Goal: Task Accomplishment & Management: Use online tool/utility

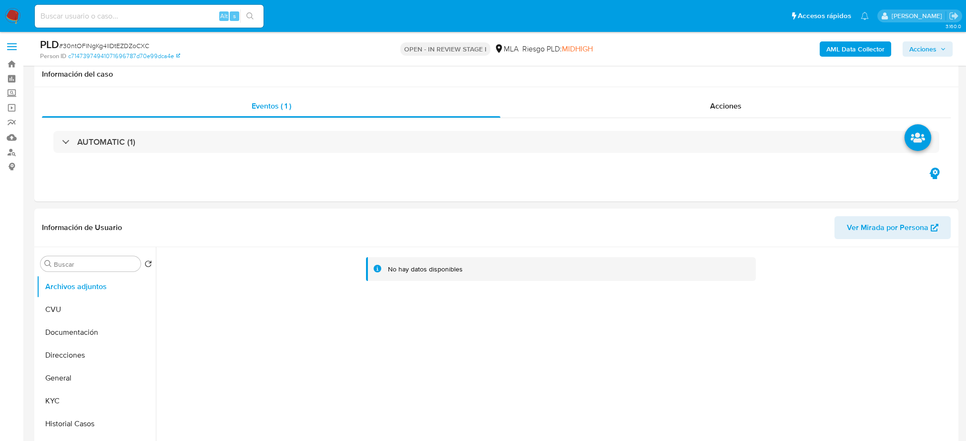
select select "10"
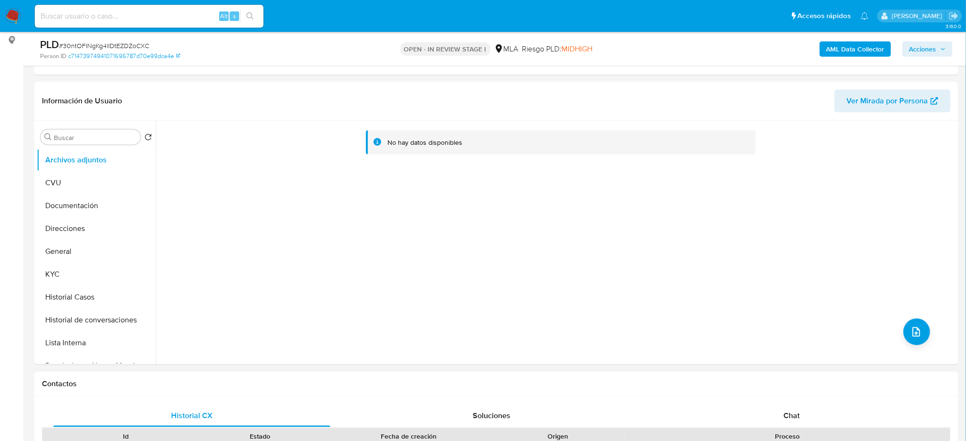
scroll to position [317, 0]
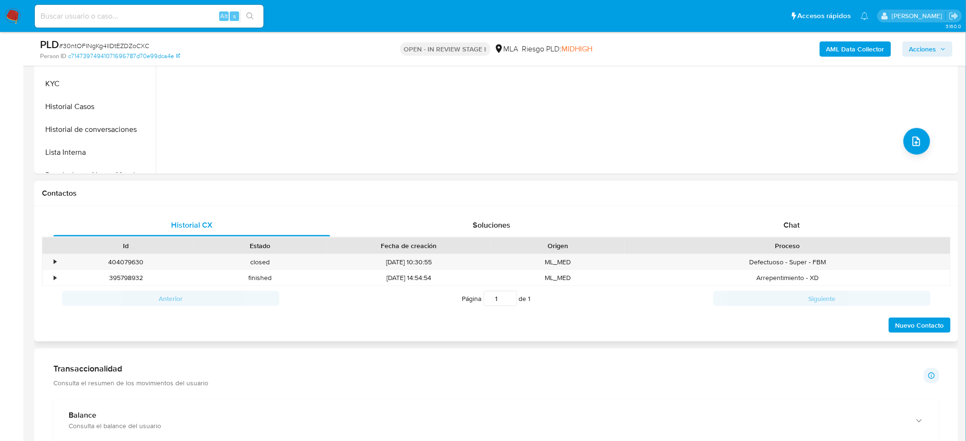
click at [841, 212] on div "Historial CX Soluciones Chat Id Estado Fecha de creación Origen Proceso • 40407…" at bounding box center [496, 274] width 924 height 136
click at [779, 238] on div "Proceso" at bounding box center [788, 246] width 326 height 16
click at [799, 226] on span "Chat" at bounding box center [792, 225] width 16 height 11
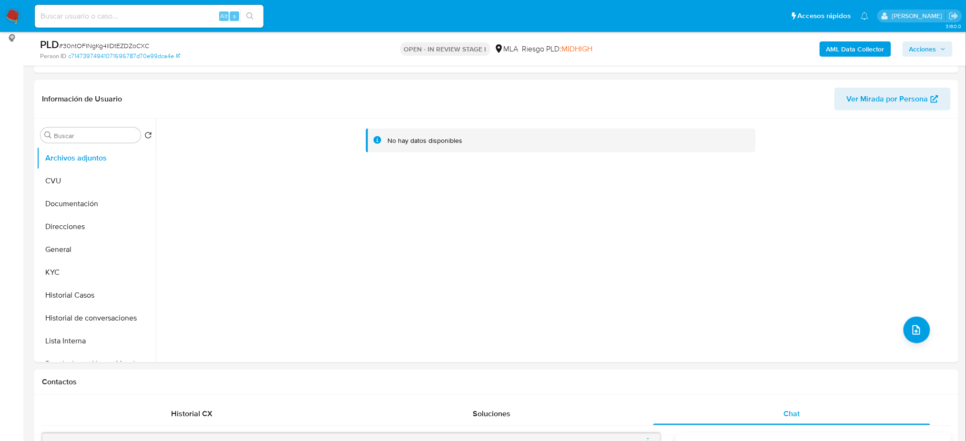
scroll to position [127, 0]
click at [103, 244] on button "General" at bounding box center [93, 251] width 112 height 23
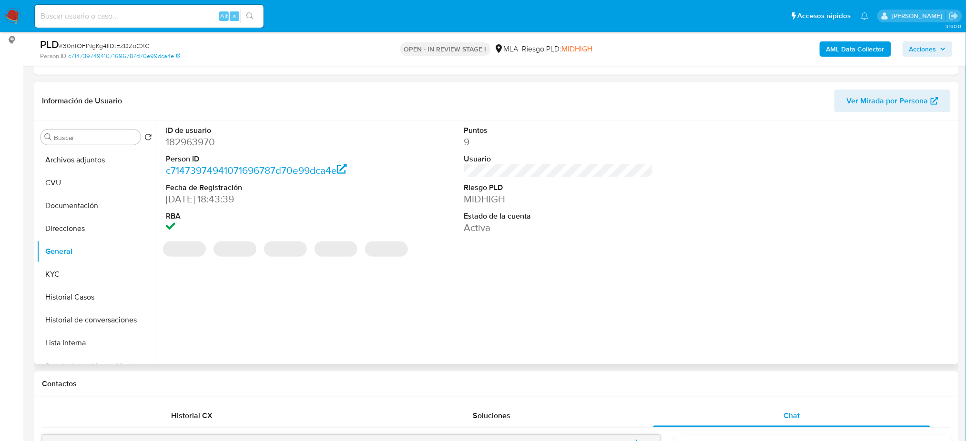
click at [184, 142] on dd "182963970" at bounding box center [260, 141] width 189 height 13
copy dd "182963970"
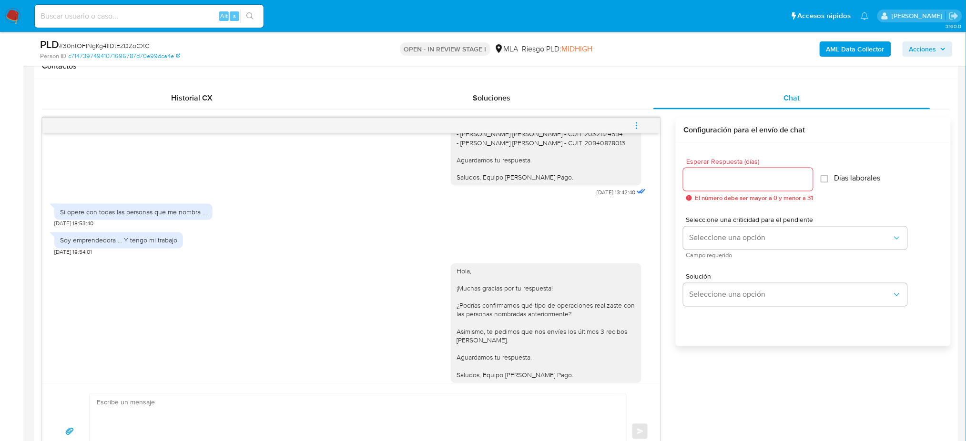
scroll to position [699, 0]
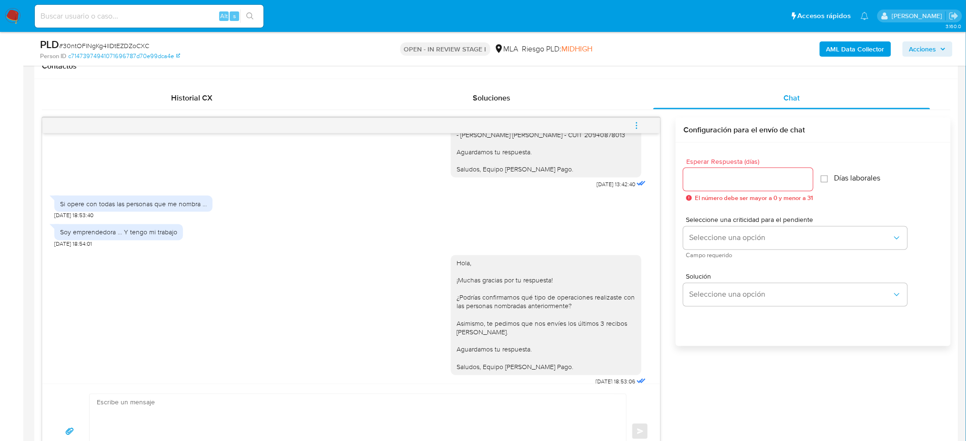
click at [151, 212] on div "Si opere con todas las personas que me nombra ..." at bounding box center [133, 204] width 158 height 16
click at [146, 208] on div "Si opere con todas las personas que me nombra ..." at bounding box center [133, 204] width 147 height 9
copy div "Si opere con todas las personas que me nombra ..."
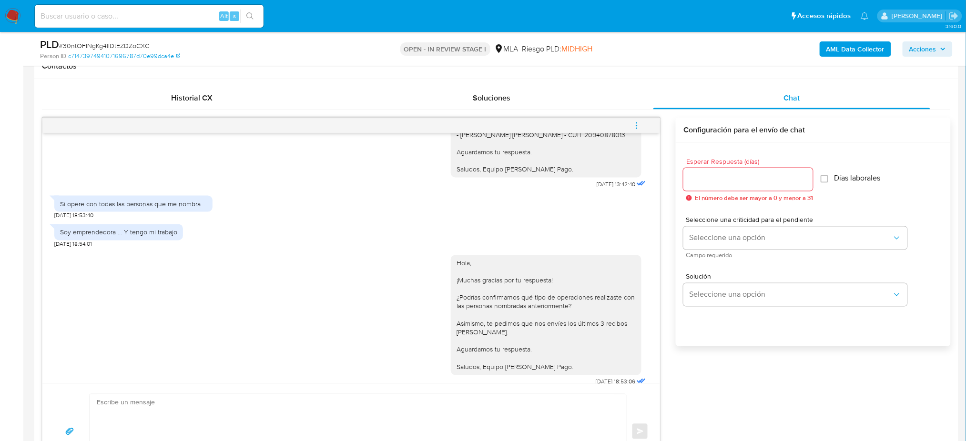
click at [134, 237] on div "Soy emprendedora ... Y tengo mi trabajo" at bounding box center [118, 232] width 117 height 9
copy div "Soy emprendedora ... Y tengo mi trabajo"
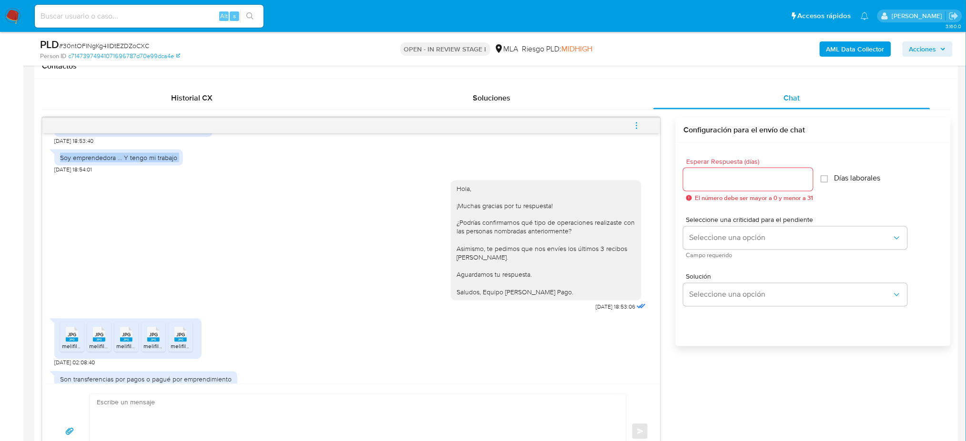
scroll to position [889, 0]
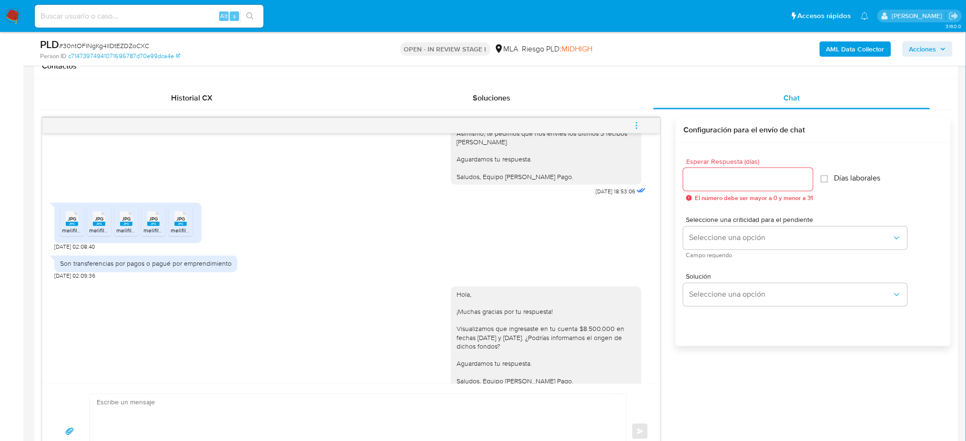
click at [194, 268] on div "Son transferencias por pagos o pagué por emprendimiento" at bounding box center [146, 264] width 172 height 9
copy div "Son transferencias por pagos o pagué por emprendimiento"
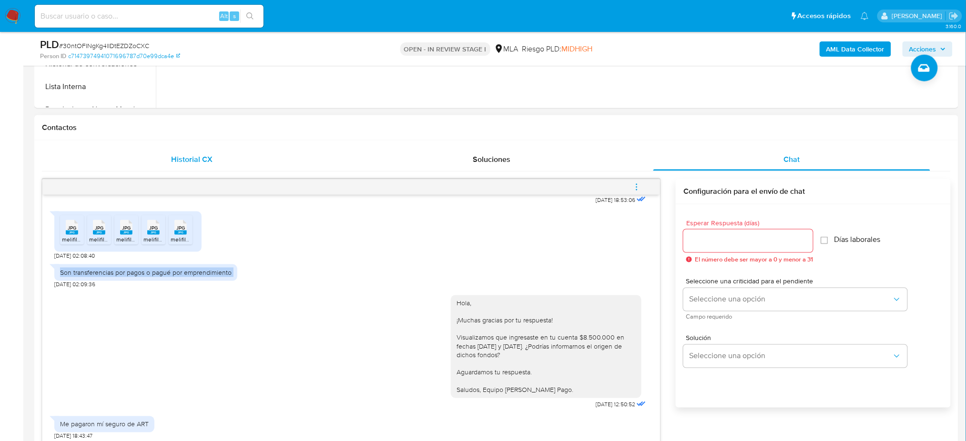
scroll to position [381, 0]
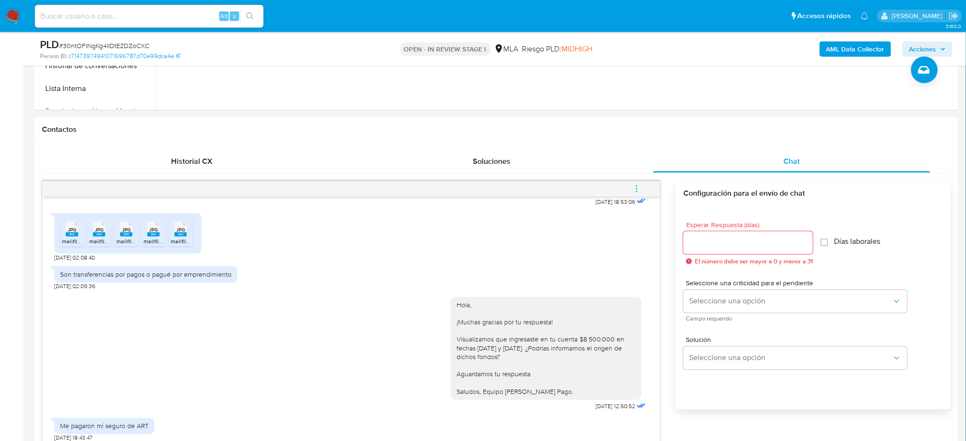
click at [128, 45] on span "# 30ntOFINgKg4lIDtEZDZoCXC" at bounding box center [104, 46] width 90 height 10
click at [128, 46] on span "# 30ntOFINgKg4lIDtEZDZoCXC" at bounding box center [104, 46] width 90 height 10
copy span "30ntOFINgKg4lIDtEZDZoCXC"
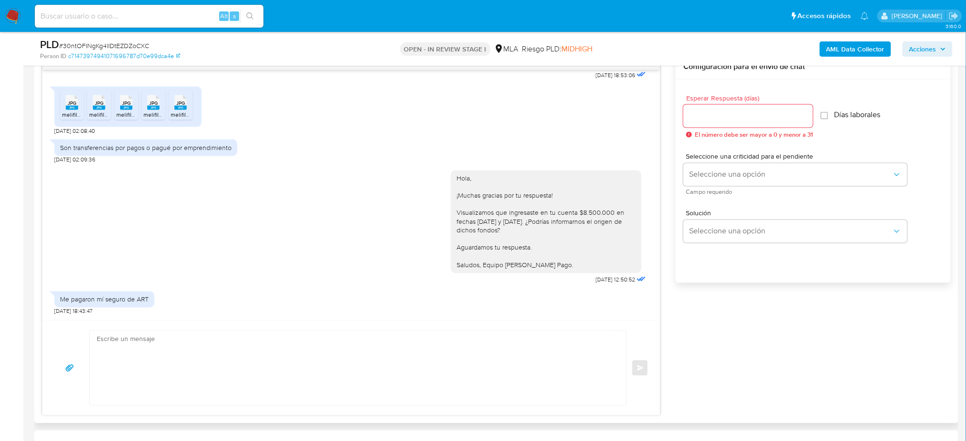
click at [132, 349] on textarea at bounding box center [356, 368] width 518 height 74
paste textarea "Hola, ¡Muchas gracias por tu respuesta! Confirmamos la recepción de la document…"
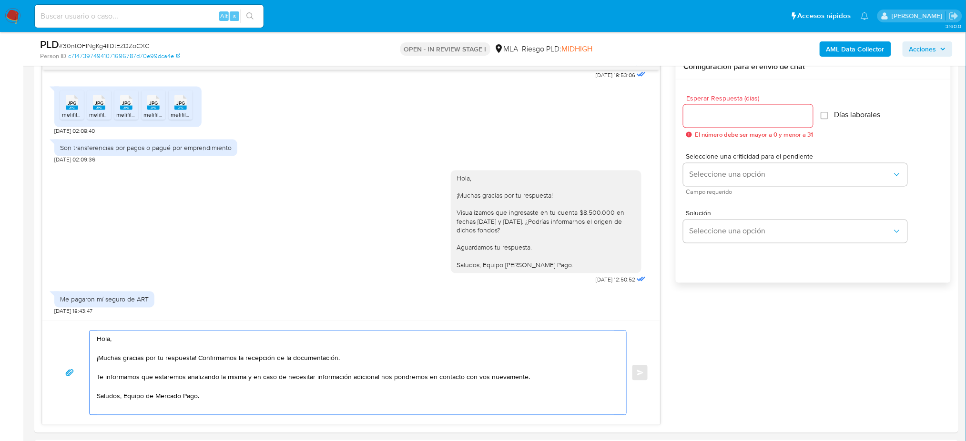
scroll to position [445, 0]
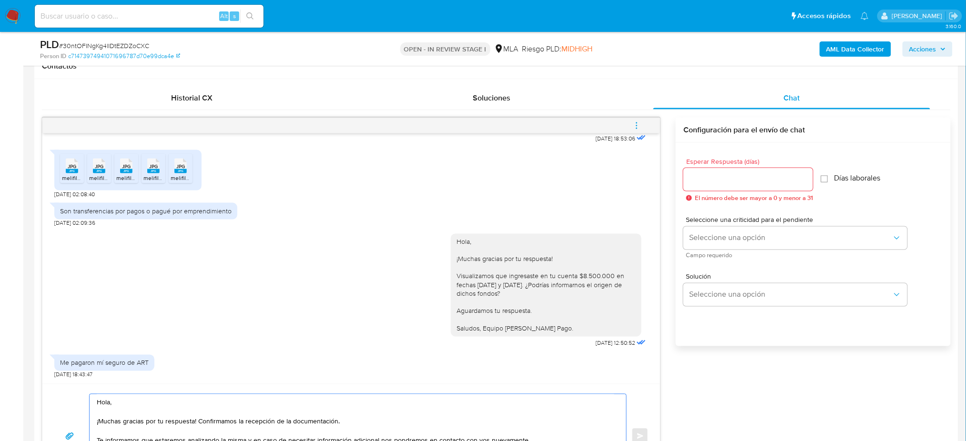
type textarea "Hola, ¡Muchas gracias por tu respuesta! Confirmamos la recepción de la document…"
click at [696, 181] on input "Esperar Respuesta (días)" at bounding box center [748, 179] width 130 height 12
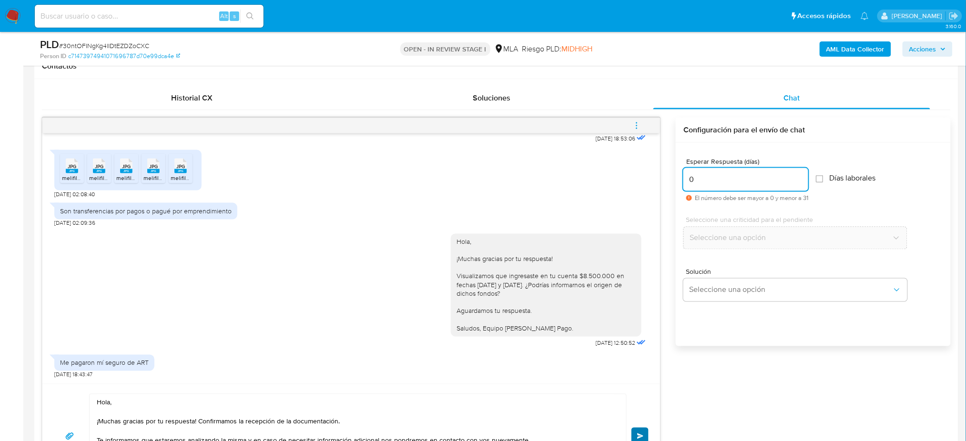
type input "0"
click at [636, 432] on button "Enviar" at bounding box center [640, 436] width 17 height 17
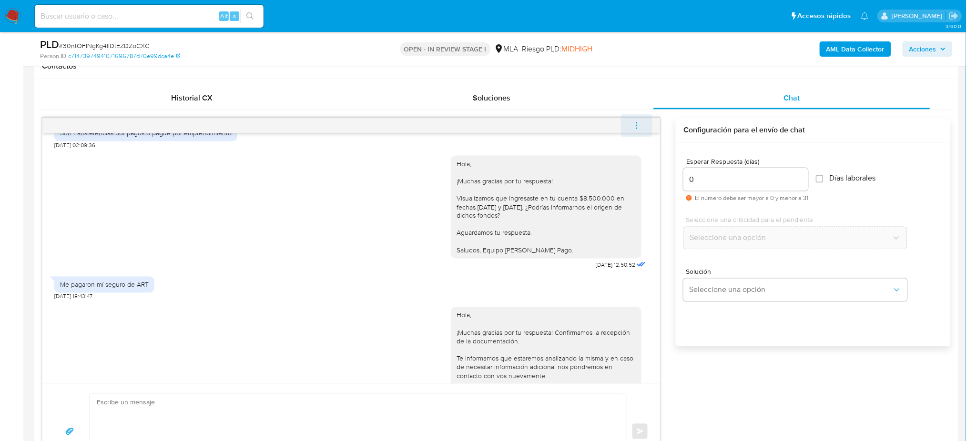
scroll to position [1135, 0]
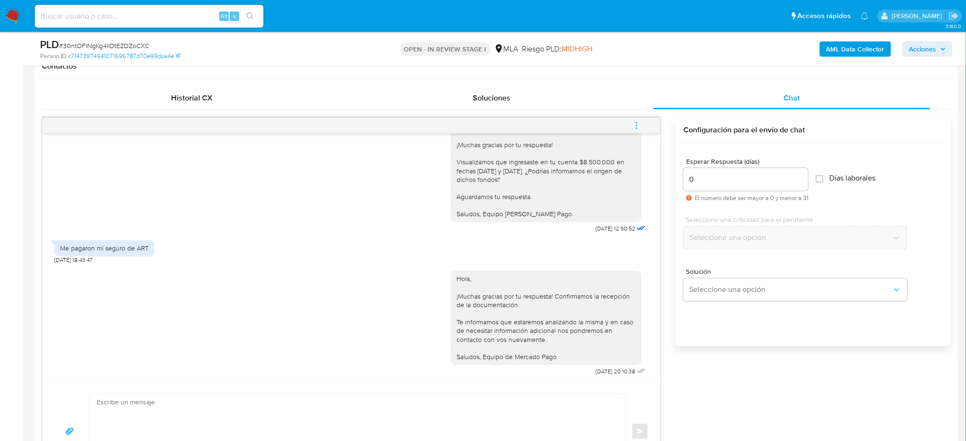
click at [636, 122] on icon "menu-action" at bounding box center [636, 126] width 9 height 9
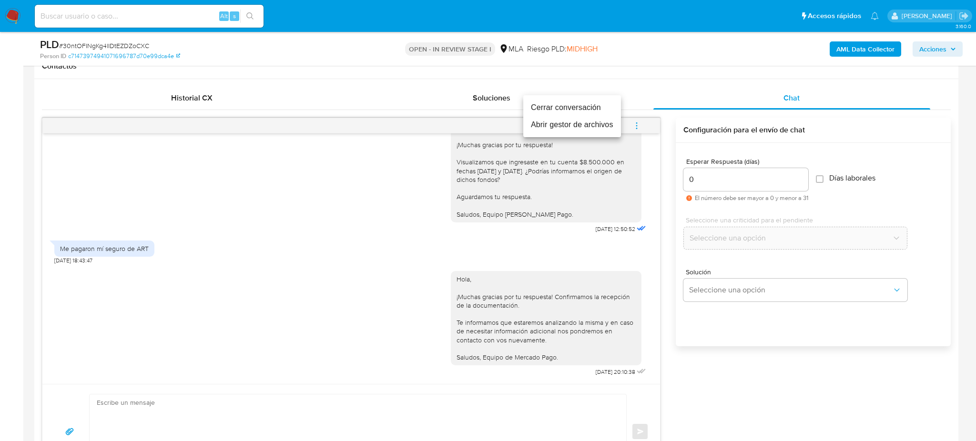
click at [557, 107] on li "Cerrar conversación" at bounding box center [572, 107] width 98 height 17
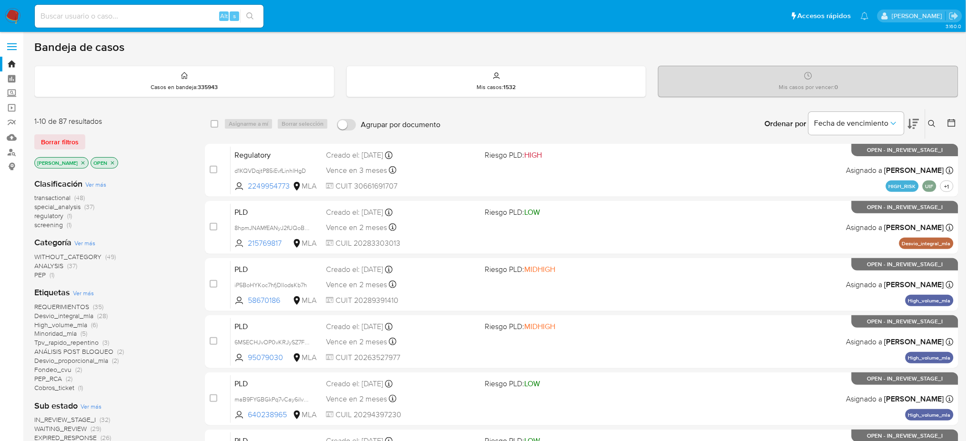
click at [932, 118] on button at bounding box center [934, 123] width 16 height 11
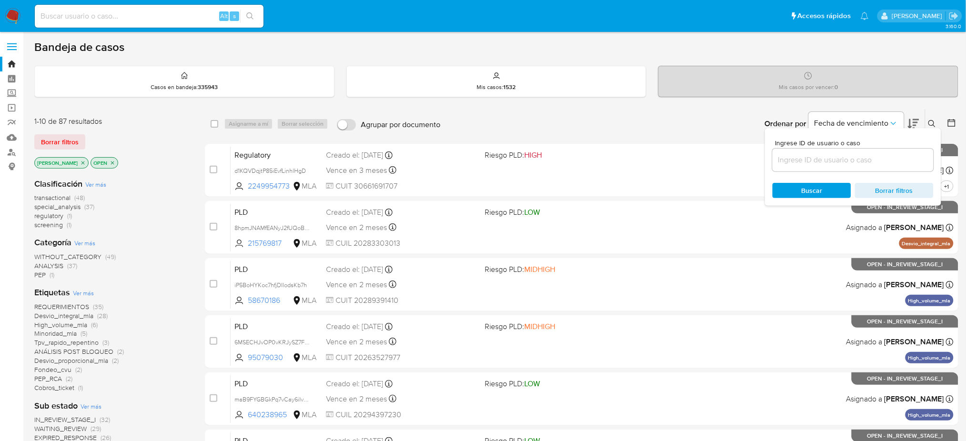
click at [855, 162] on input at bounding box center [853, 160] width 161 height 12
type input "30ntOFINgKg4lIDtEZDZoCXC"
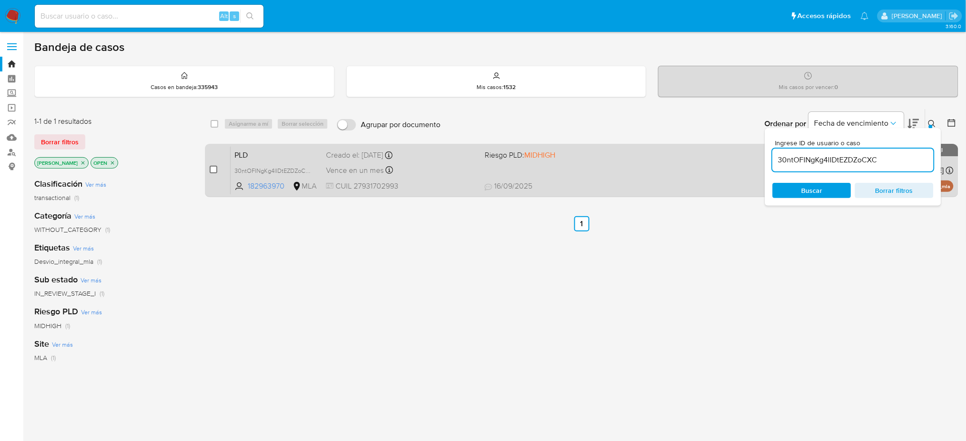
click at [214, 166] on input "checkbox" at bounding box center [214, 170] width 8 height 8
checkbox input "true"
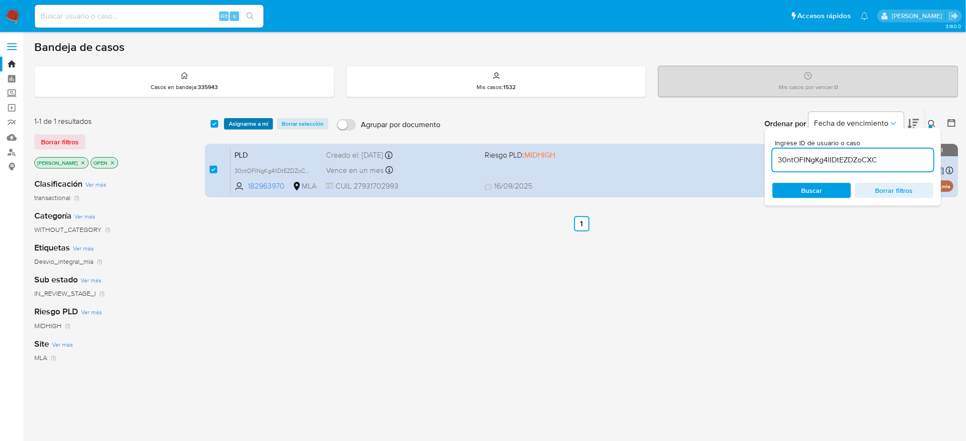
click at [233, 120] on span "Asignarme a mí" at bounding box center [249, 124] width 40 height 10
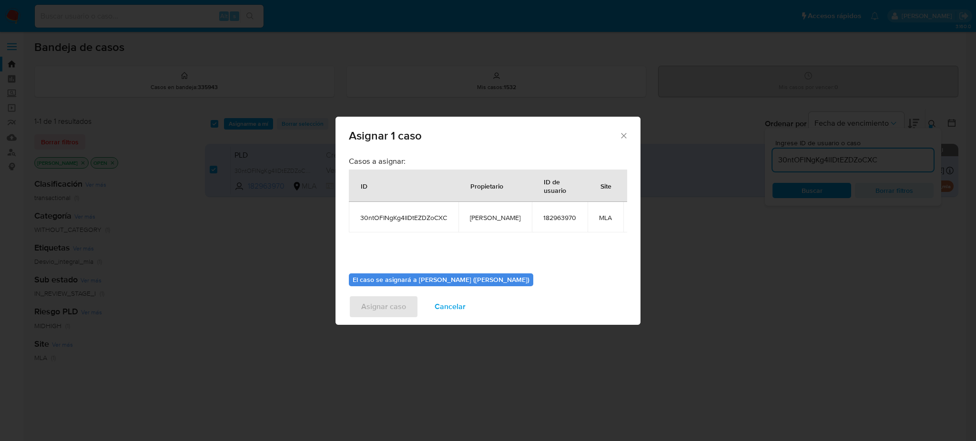
click at [479, 214] on span "[PERSON_NAME]" at bounding box center [495, 218] width 51 height 9
copy span "[PERSON_NAME]"
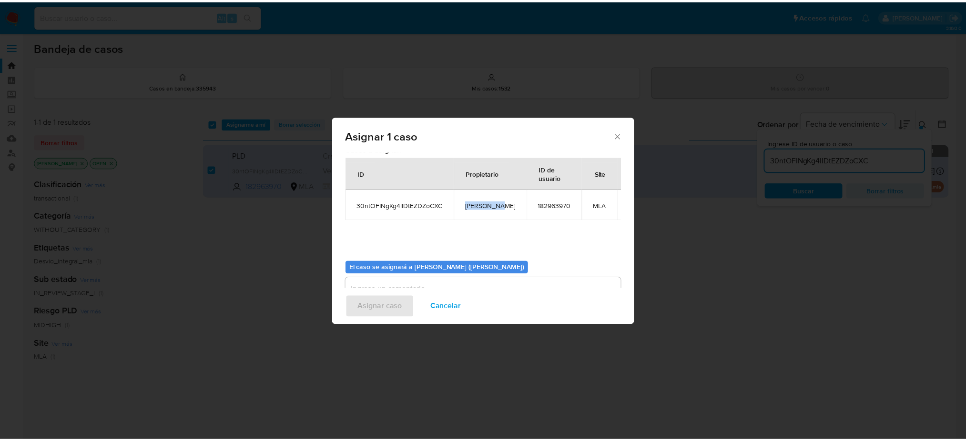
scroll to position [49, 0]
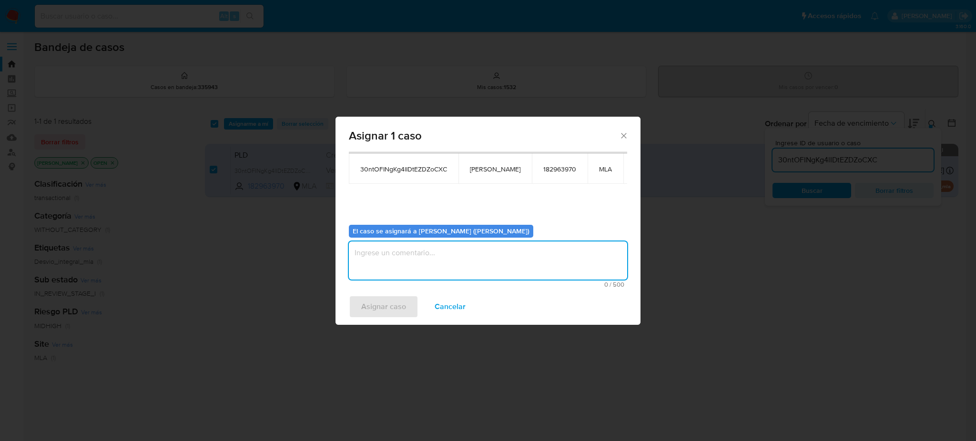
click at [418, 256] on textarea "assign-modal" at bounding box center [488, 261] width 278 height 38
paste textarea "[PERSON_NAME]"
type textarea "[PERSON_NAME]"
click at [386, 306] on span "Asignar caso" at bounding box center [383, 306] width 45 height 21
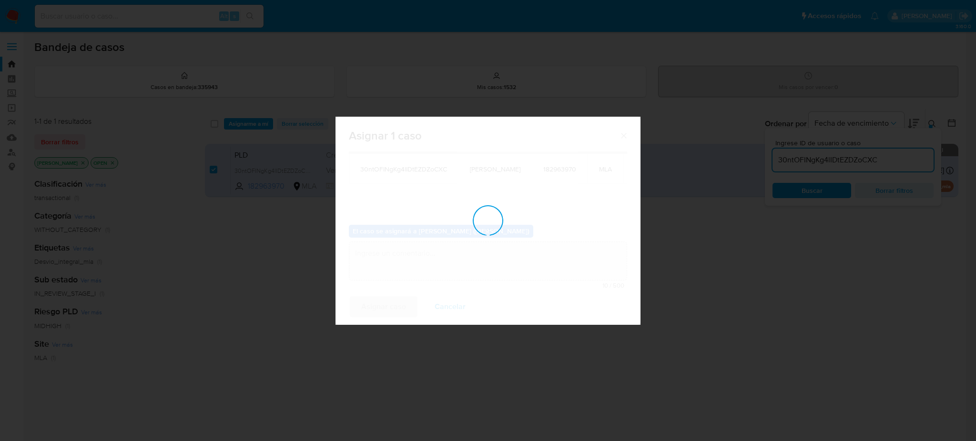
checkbox input "false"
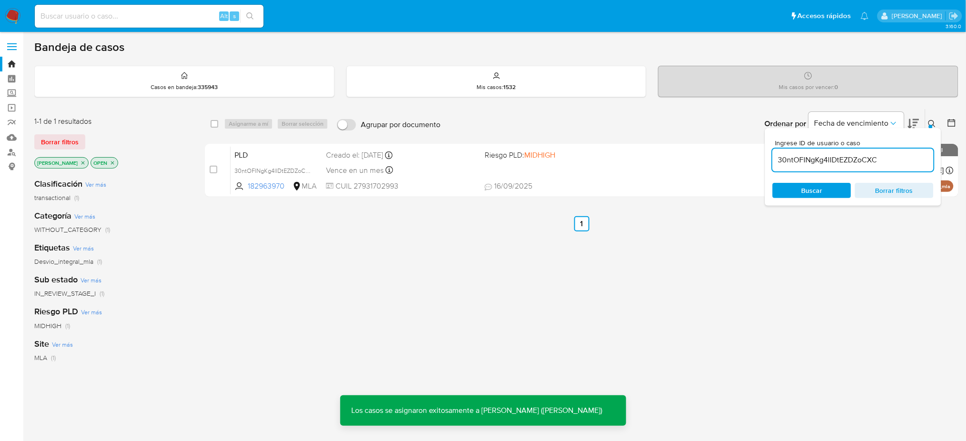
click at [295, 153] on span "PLD" at bounding box center [277, 154] width 84 height 12
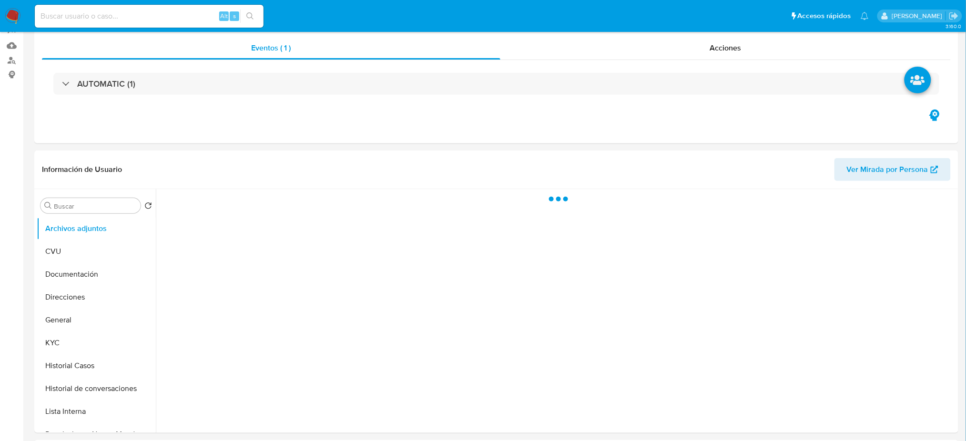
select select "10"
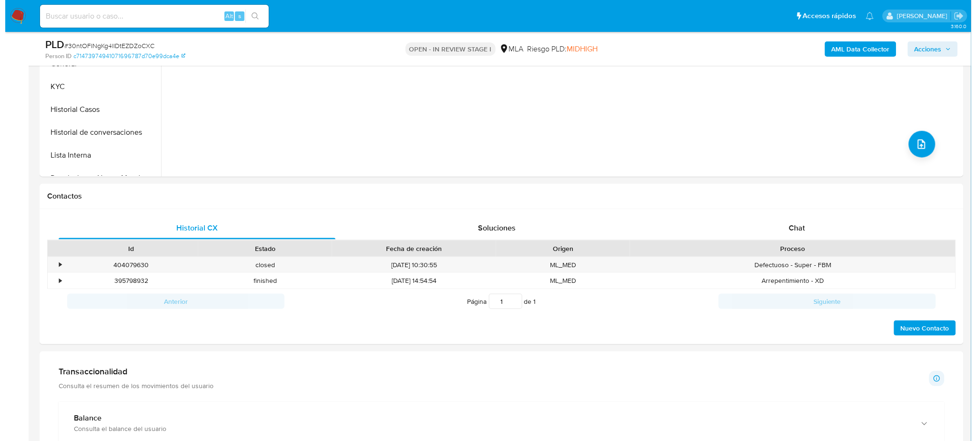
scroll to position [127, 0]
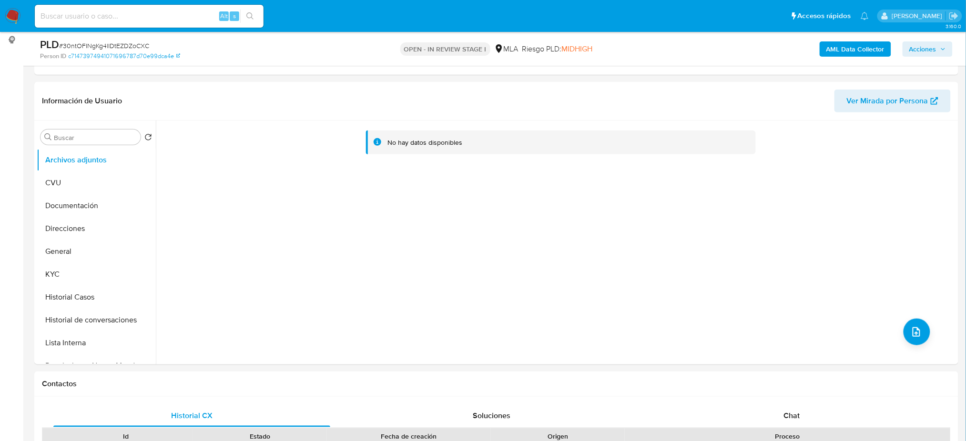
click at [840, 39] on div "AML Data Collector Acciones" at bounding box center [802, 49] width 302 height 22
click at [847, 46] on b "AML Data Collector" at bounding box center [855, 48] width 58 height 15
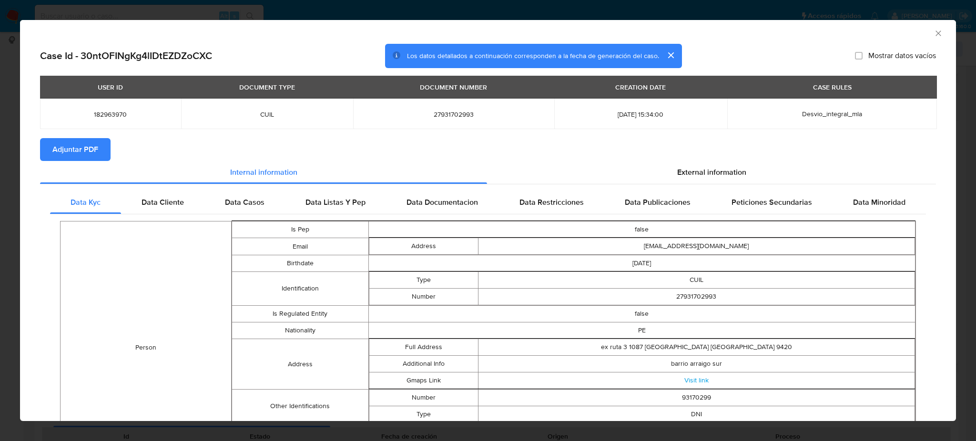
click at [79, 147] on span "Adjuntar PDF" at bounding box center [75, 149] width 46 height 21
click at [934, 31] on icon "Cerrar ventana" at bounding box center [939, 34] width 10 height 10
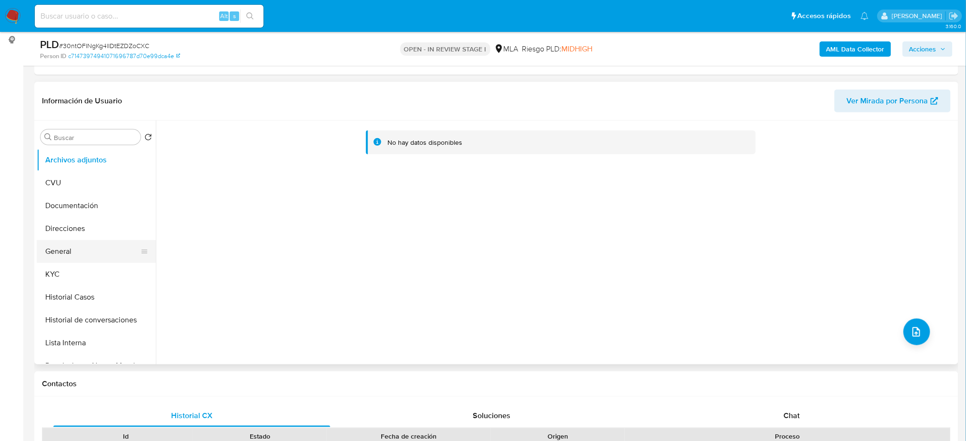
click at [98, 252] on button "General" at bounding box center [93, 251] width 112 height 23
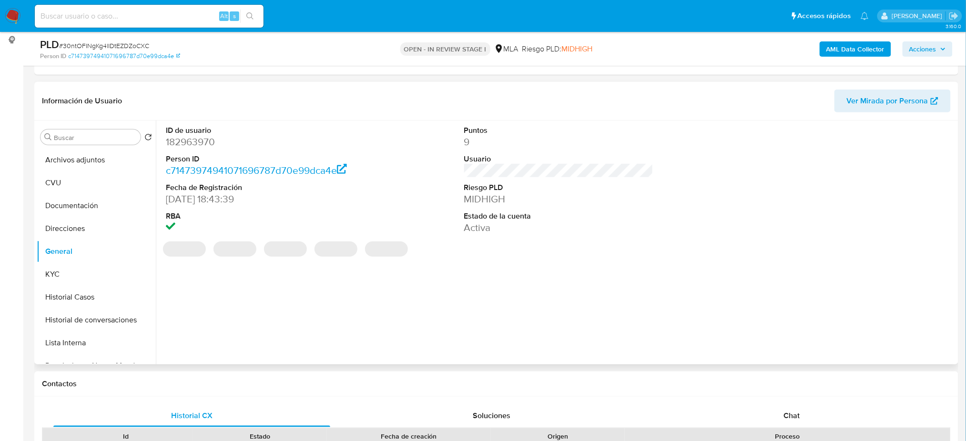
click at [202, 137] on dd "182963970" at bounding box center [260, 141] width 189 height 13
copy dd "182963970"
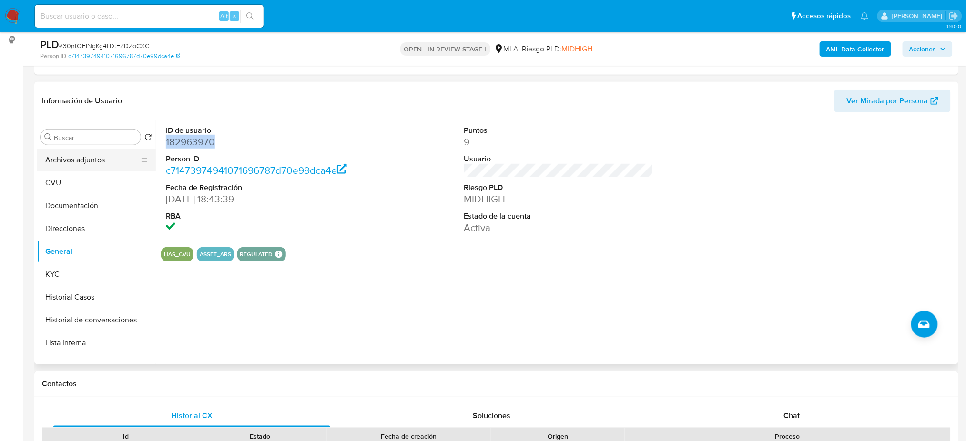
drag, startPoint x: 49, startPoint y: 156, endPoint x: 58, endPoint y: 156, distance: 9.5
click at [49, 155] on button "Archivos adjuntos" at bounding box center [93, 160] width 112 height 23
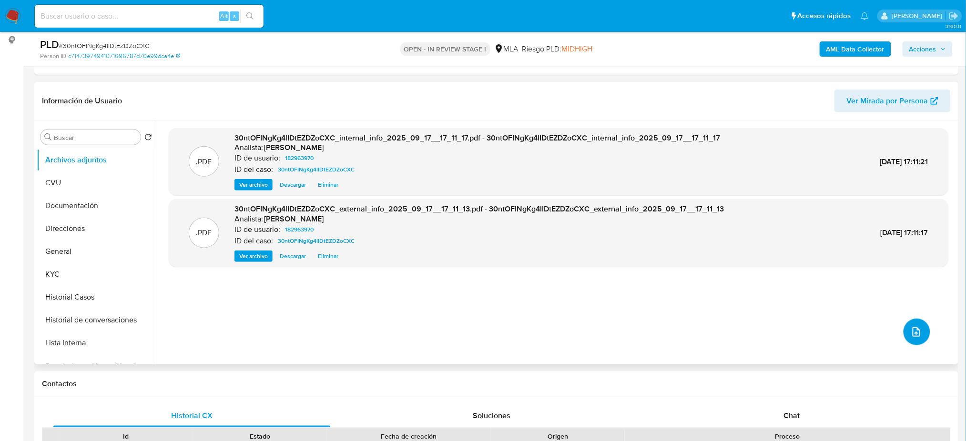
click at [925, 333] on button "upload-file" at bounding box center [917, 332] width 27 height 27
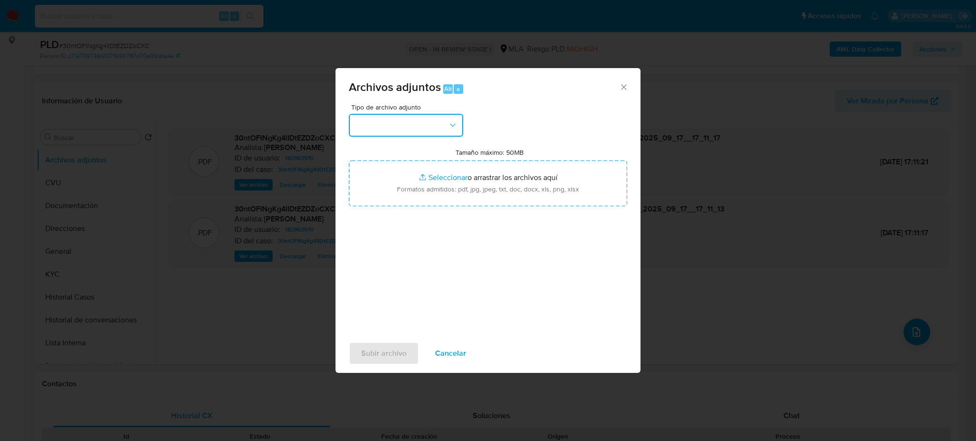
click at [446, 127] on button "button" at bounding box center [406, 125] width 114 height 23
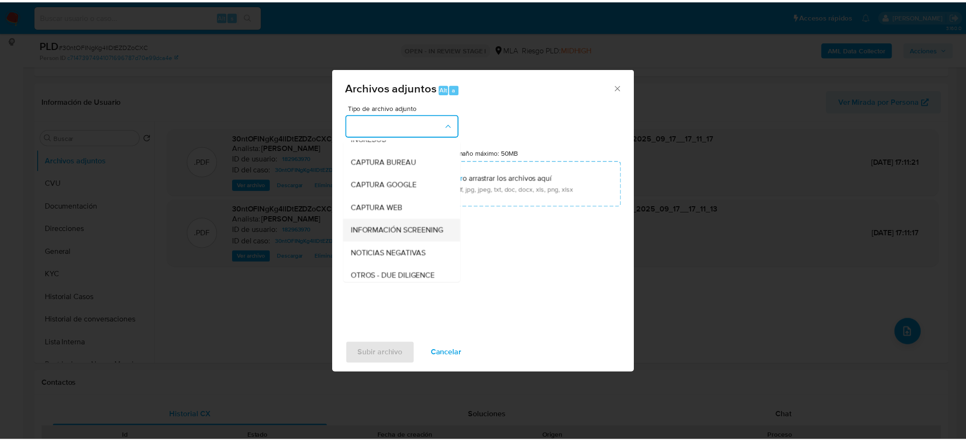
scroll to position [63, 0]
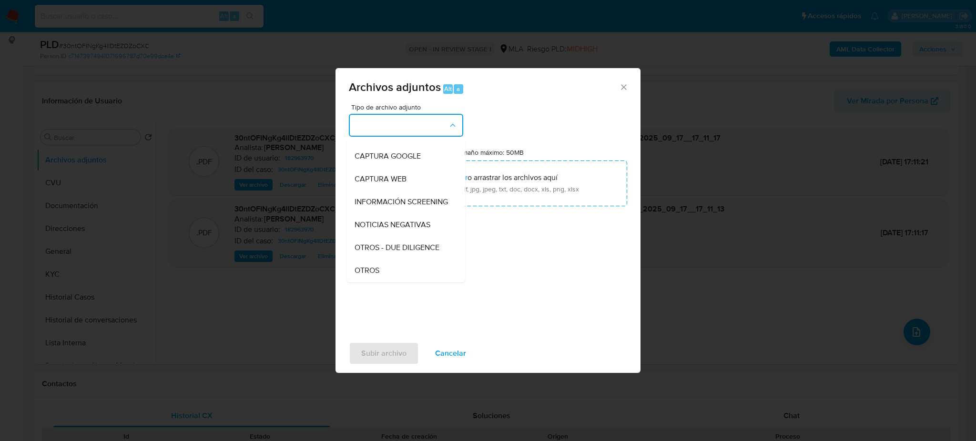
click at [386, 282] on div "IDENTIFICACIÓN INGRESOS CAPTURA BUREAU CAPTURA GOOGLE CAPTURA WEB INFORMACIÓN S…" at bounding box center [406, 344] width 118 height 536
click at [409, 278] on div "OTROS" at bounding box center [403, 270] width 97 height 23
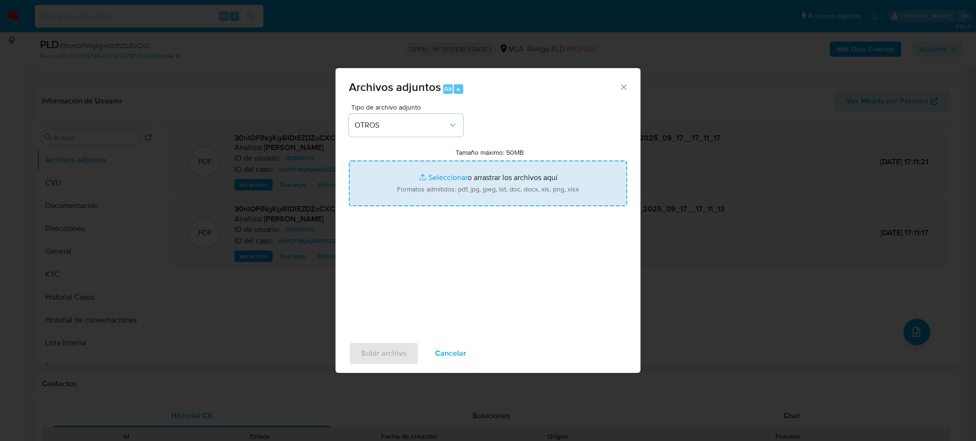
click at [448, 194] on input "Tamaño máximo: 50MB Seleccionar archivos" at bounding box center [488, 184] width 278 height 46
type input "C:\fakepath\Caselog 30ntOFINgKg4lIDtEZDZoCXC_2025_08_18_14_44_27.docx"
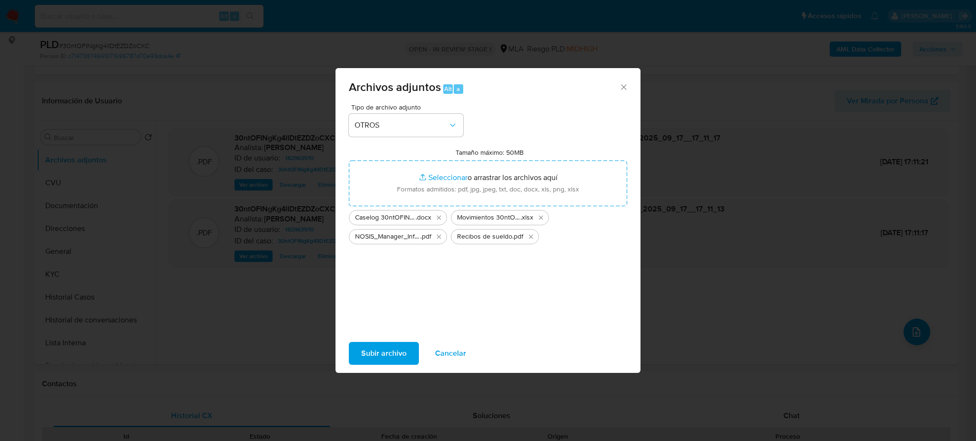
click at [373, 355] on span "Subir archivo" at bounding box center [383, 353] width 45 height 21
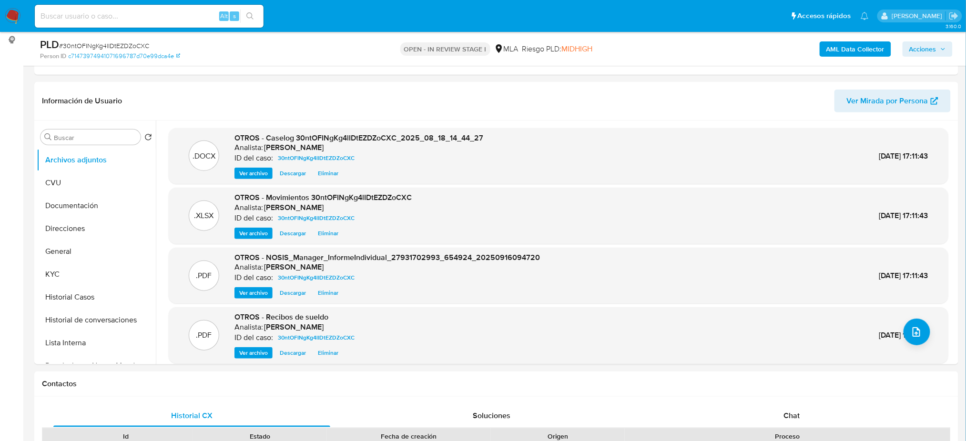
click at [72, 250] on button "General" at bounding box center [93, 251] width 112 height 23
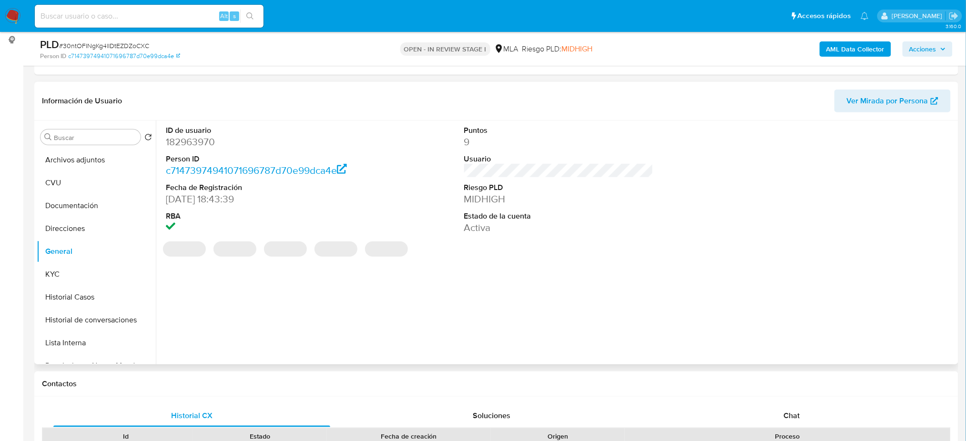
click at [185, 142] on dd "182963970" at bounding box center [260, 141] width 189 height 13
copy dd "182963970"
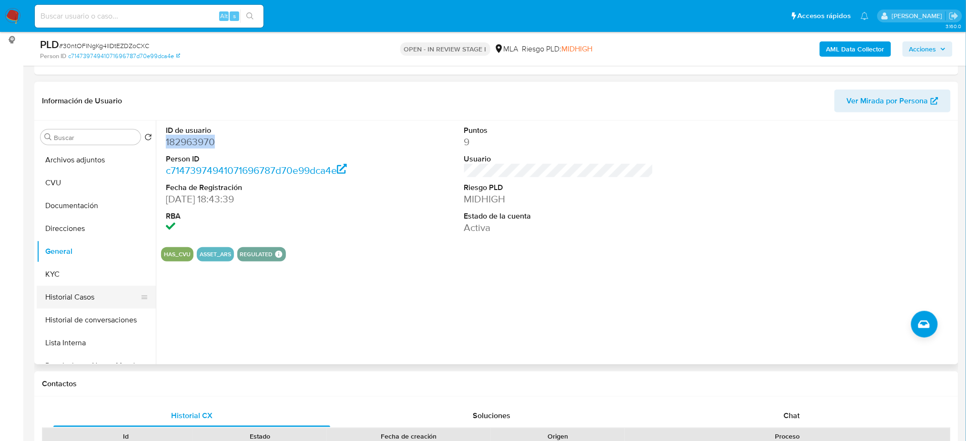
click at [109, 286] on button "Historial Casos" at bounding box center [93, 297] width 112 height 23
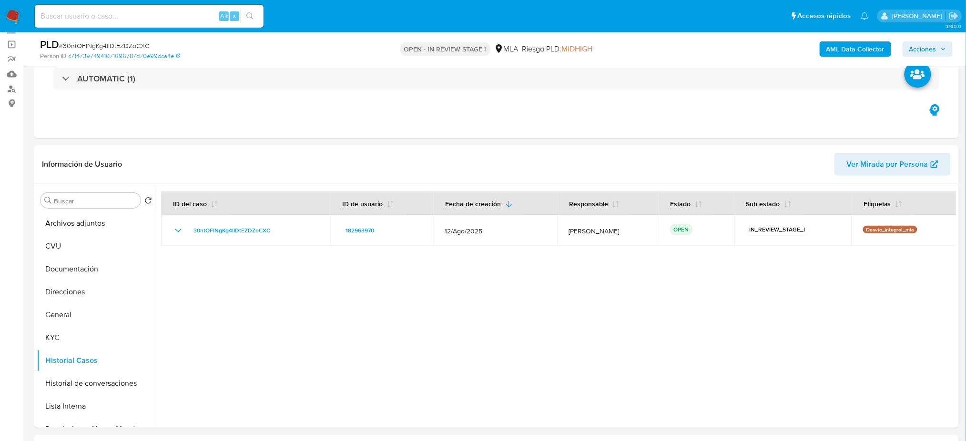
click at [937, 49] on span "Acciones" at bounding box center [927, 48] width 37 height 13
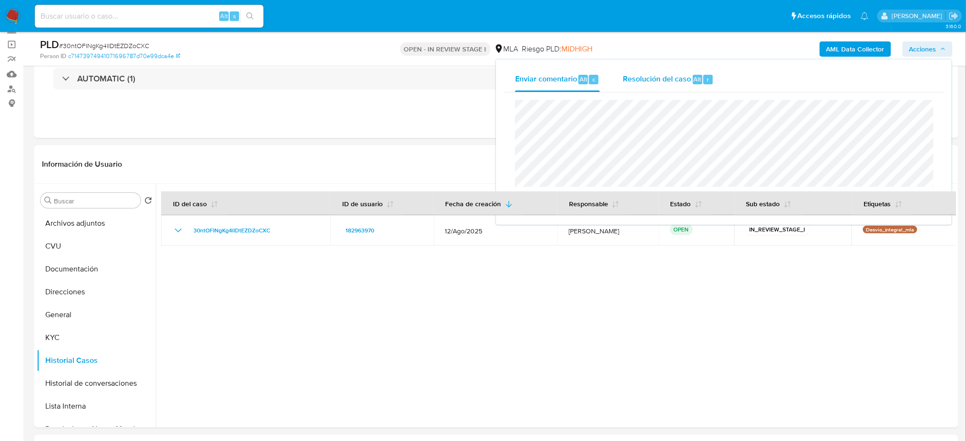
drag, startPoint x: 688, startPoint y: 79, endPoint x: 685, endPoint y: 89, distance: 9.8
click at [687, 79] on span "Resolución del caso" at bounding box center [657, 78] width 68 height 11
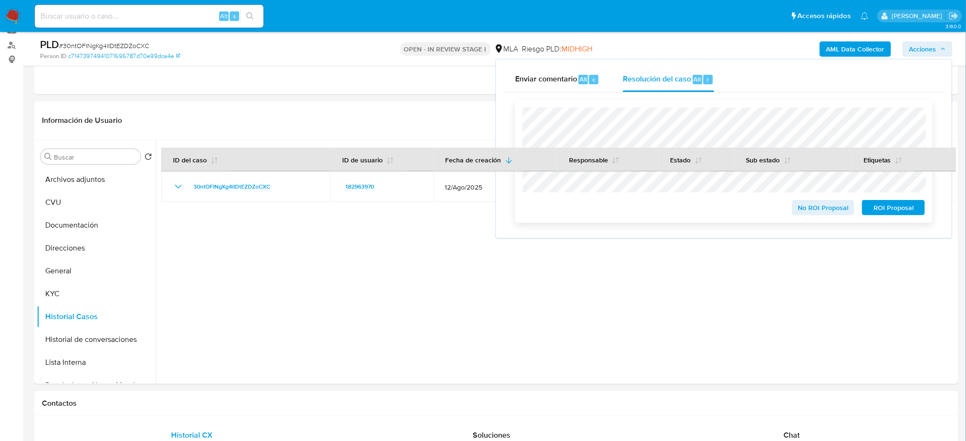
scroll to position [127, 0]
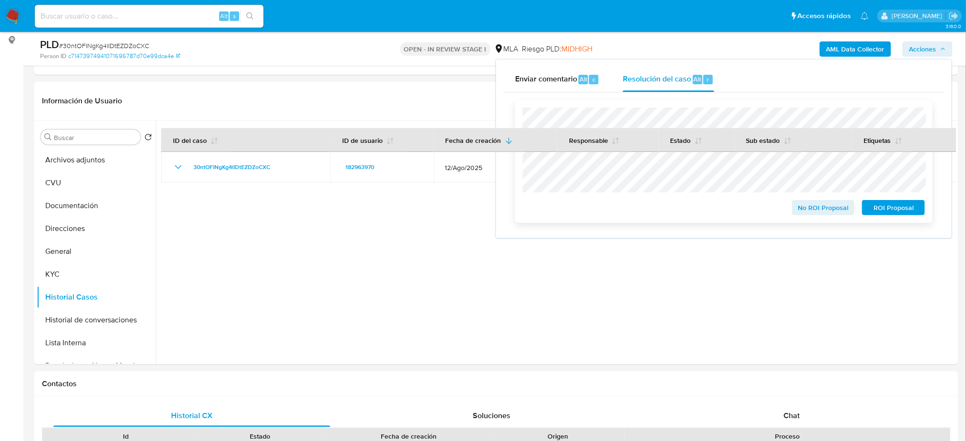
click at [803, 211] on span "No ROI Proposal" at bounding box center [824, 207] width 50 height 13
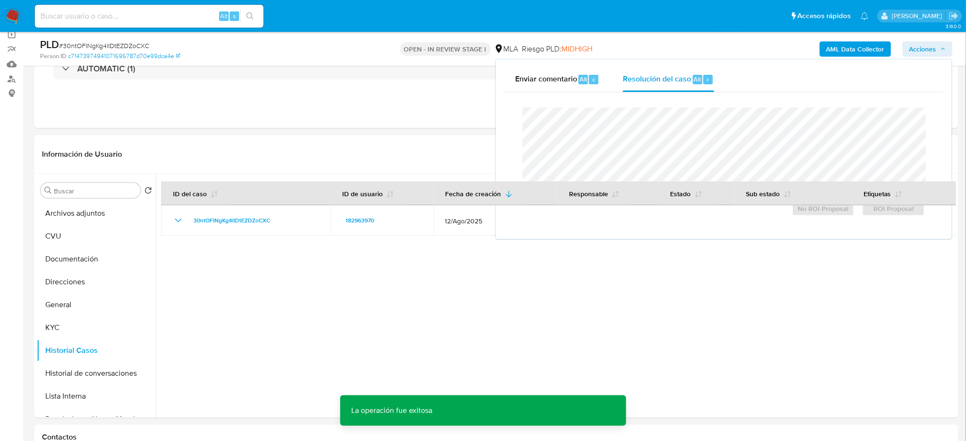
scroll to position [0, 0]
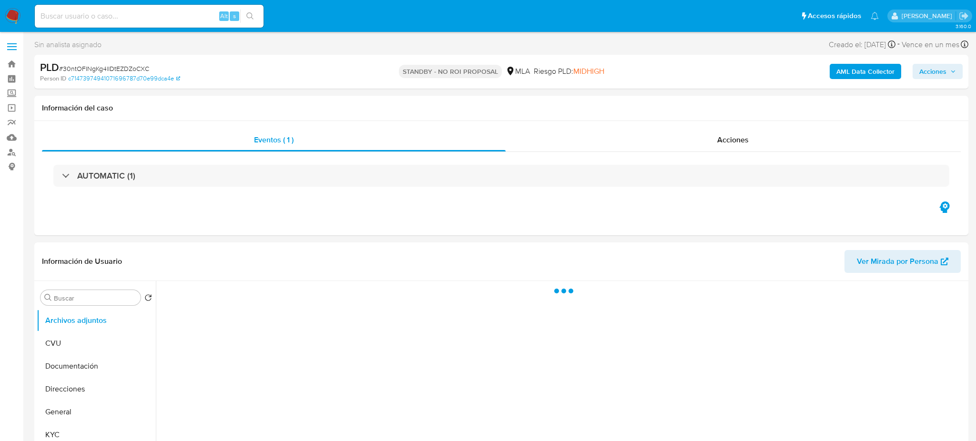
select select "10"
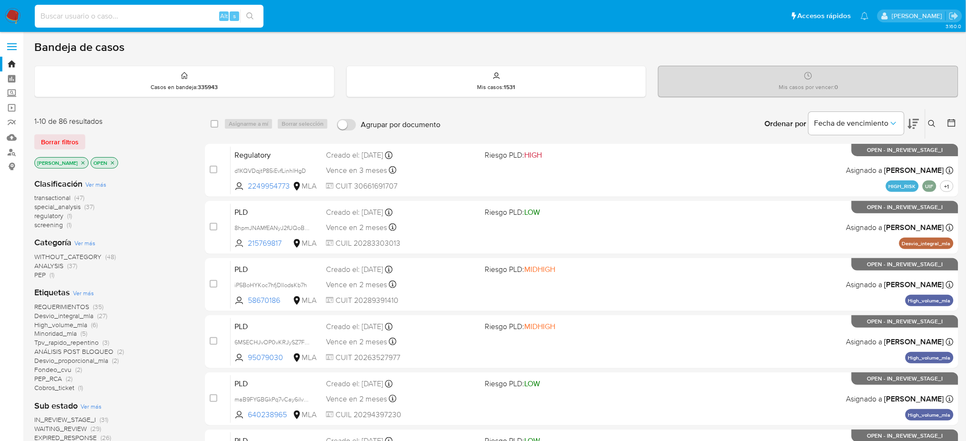
click at [194, 13] on input at bounding box center [149, 16] width 229 height 12
paste input "wJUdwwUdljyz9OcmwpuqjnSc"
type input "wJUdwwUdljyz9OcmwpuqjnSc"
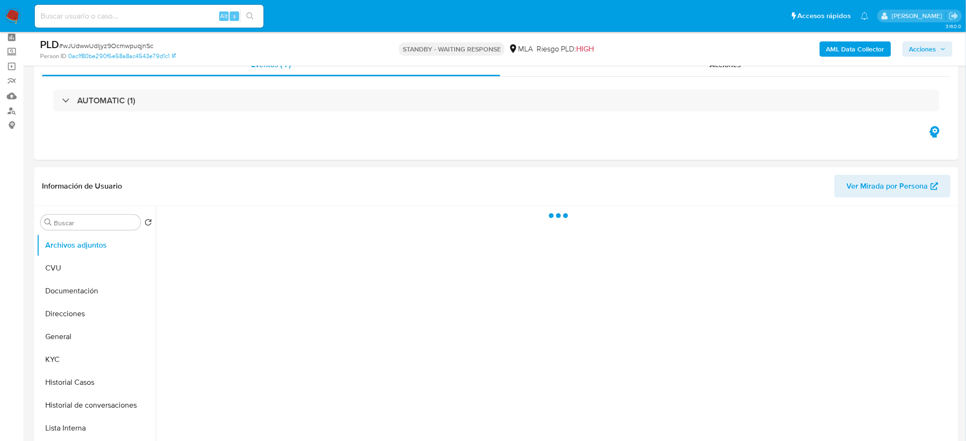
scroll to position [63, 0]
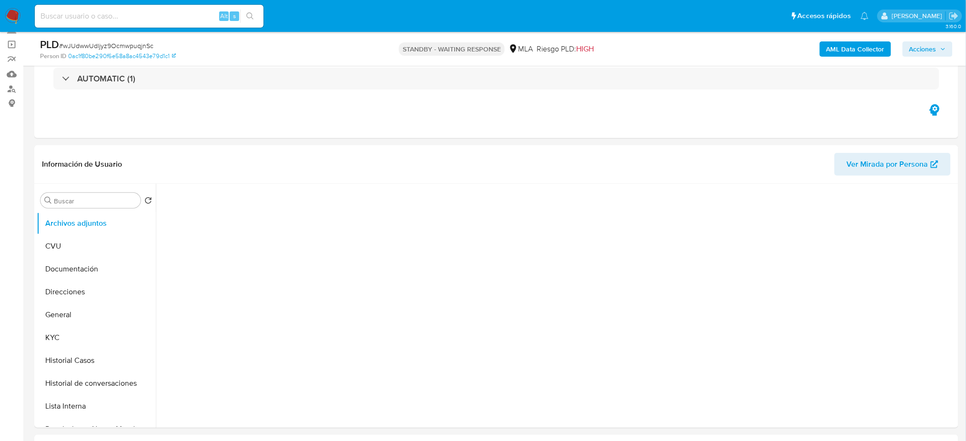
click at [16, 16] on img at bounding box center [13, 16] width 16 height 16
select select "10"
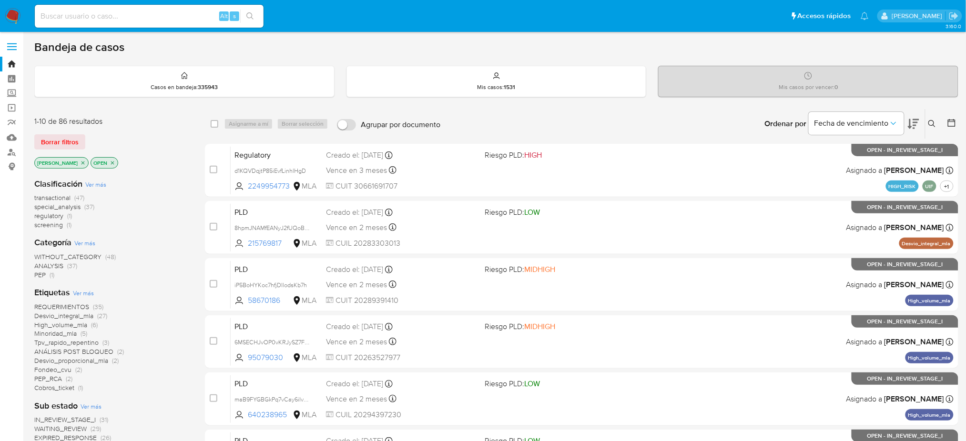
click at [153, 14] on input at bounding box center [149, 16] width 229 height 12
paste input "Kf0p6Ca4dxdzlNRPgYILaTUD"
type input "Kf0p6Ca4dxdzlNRPgYILaTUD"
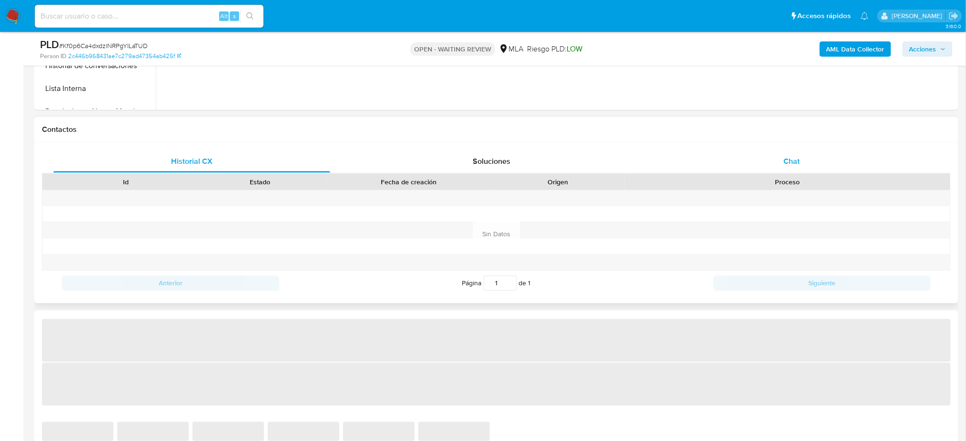
select select "10"
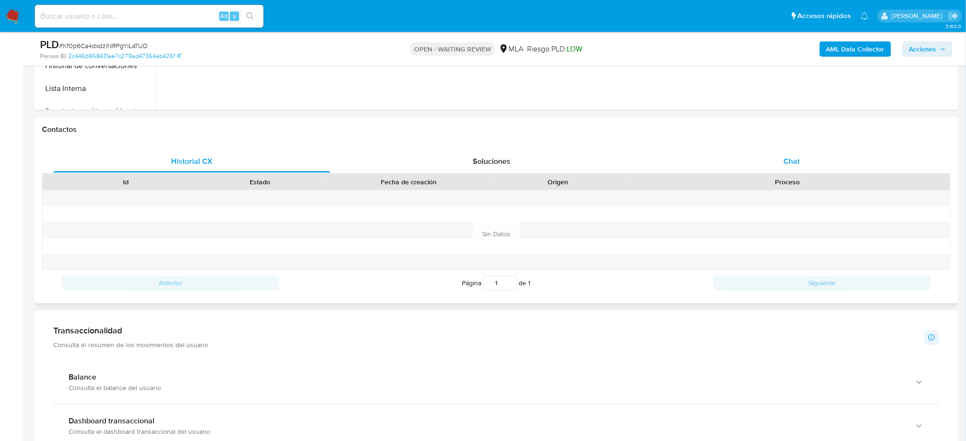
click at [784, 166] on span "Chat" at bounding box center [792, 161] width 16 height 11
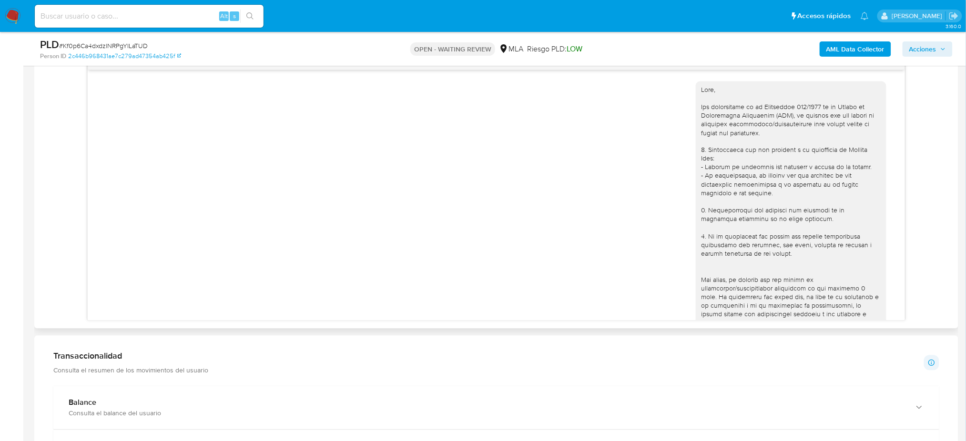
scroll to position [865, 0]
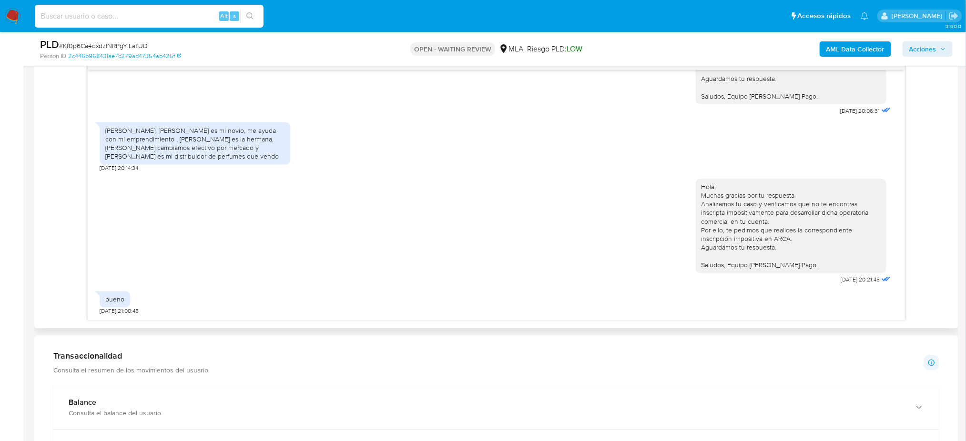
click at [151, 19] on input at bounding box center [149, 16] width 229 height 12
paste input "3oQPnUAEwzcJL4bU06XzUon6"
type input "3oQPnUAEwzcJL4bU06XzUon6"
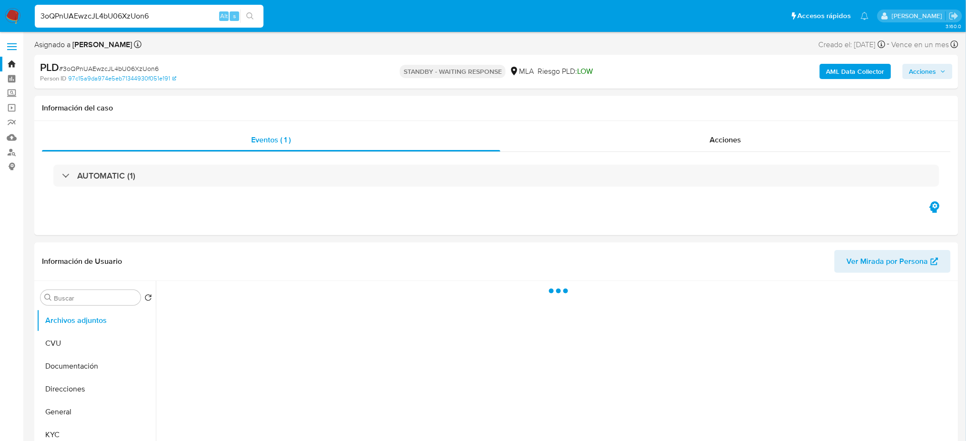
select select "10"
drag, startPoint x: 159, startPoint y: 15, endPoint x: 0, endPoint y: 50, distance: 162.6
paste input "di5KOP7EJjixEyIGwNPThF2H"
type input "di5KOP7EJjixEyIGwNPThF2H"
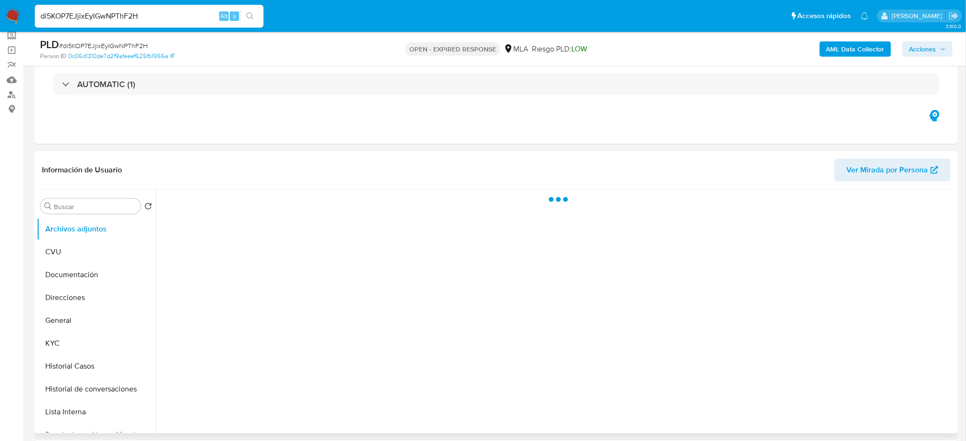
scroll to position [127, 0]
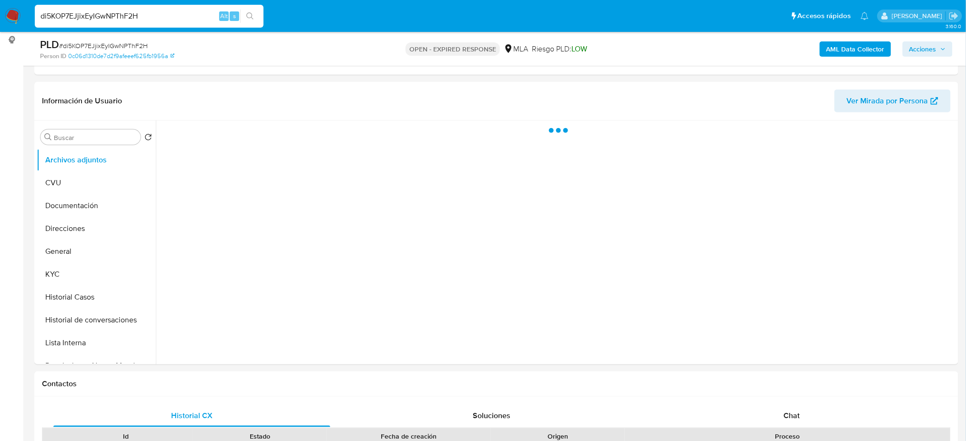
select select "10"
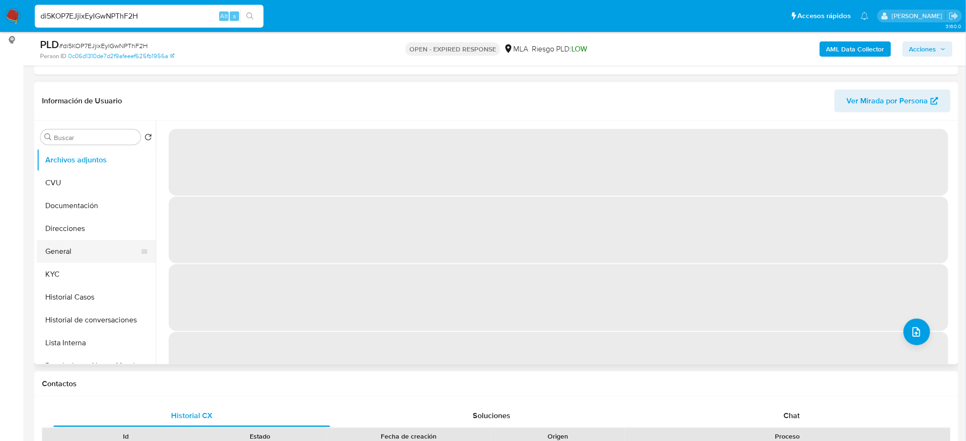
click at [57, 255] on button "General" at bounding box center [93, 251] width 112 height 23
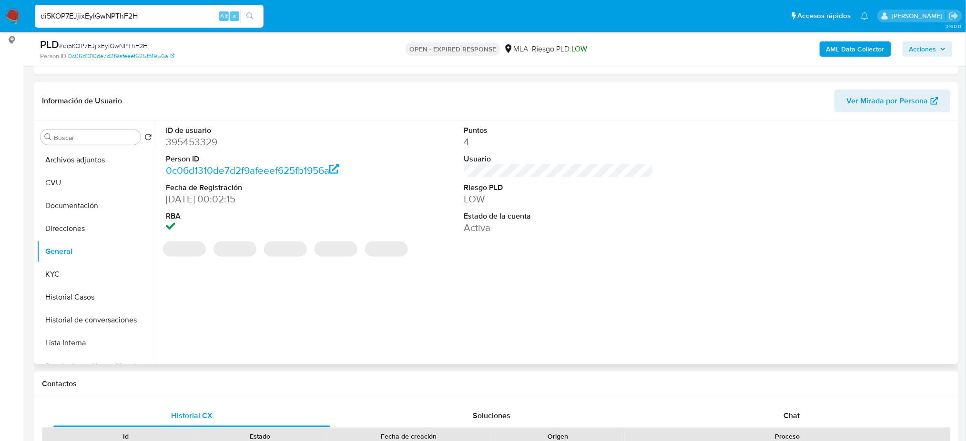
click at [183, 142] on dd "395453329" at bounding box center [260, 141] width 189 height 13
copy dd "395453329"
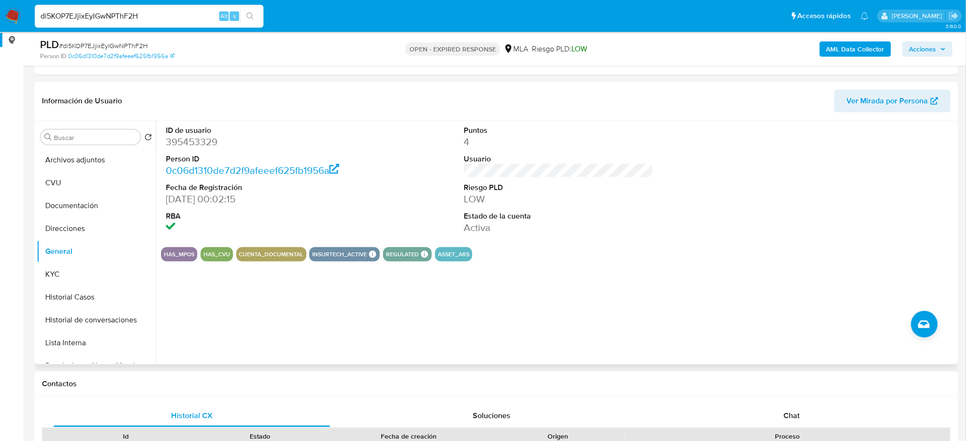
paste input "tkhiv78BySrRRtYR72ctR8xi"
drag, startPoint x: 162, startPoint y: 18, endPoint x: 0, endPoint y: 36, distance: 163.1
type input "tkhiv78BySrRRtYR72ctR8xi"
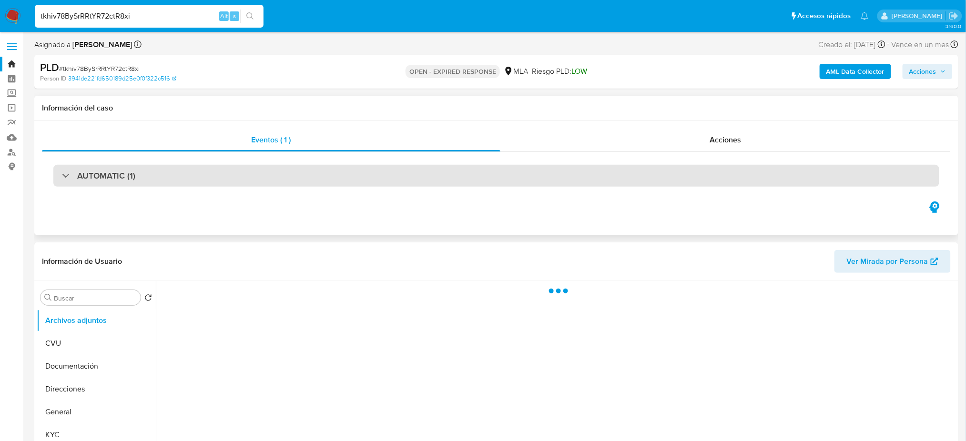
select select "10"
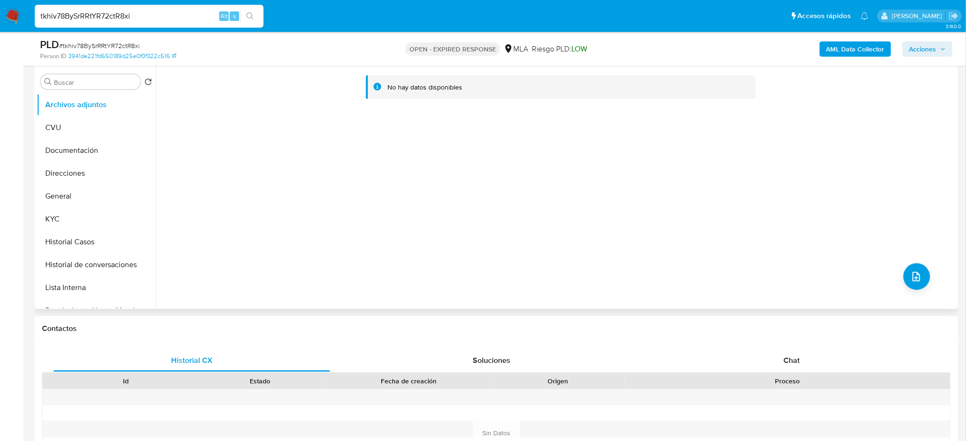
scroll to position [191, 0]
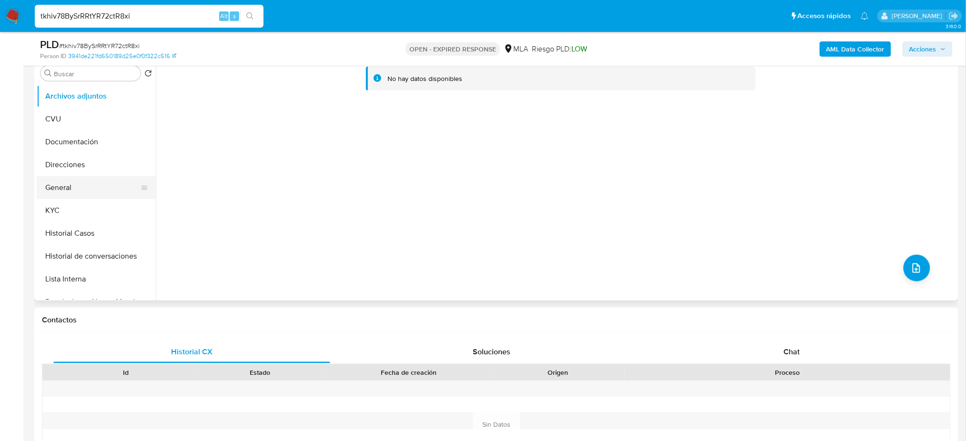
click at [67, 191] on button "General" at bounding box center [93, 187] width 112 height 23
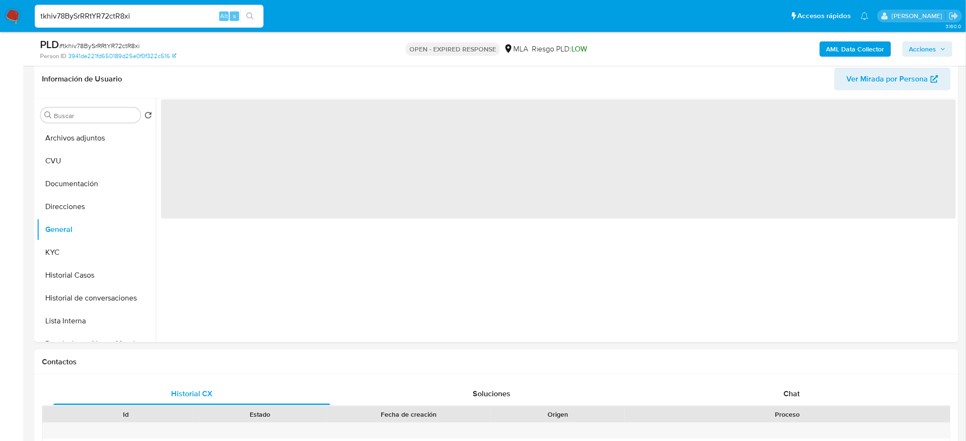
scroll to position [127, 0]
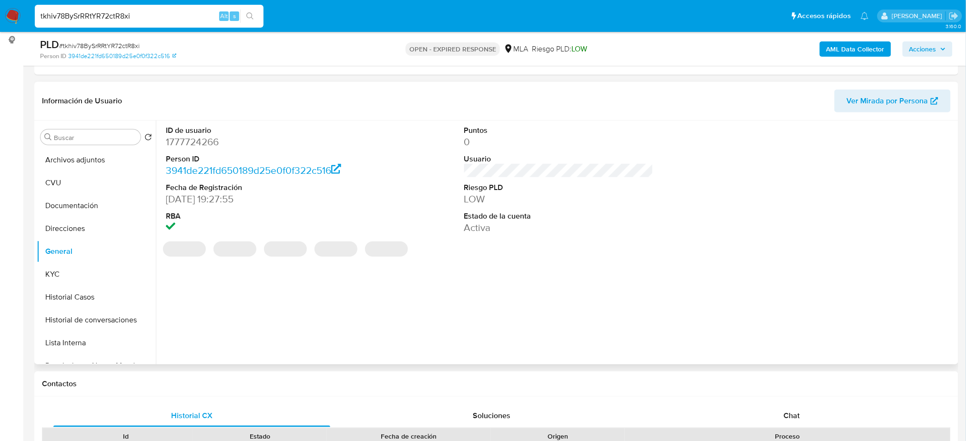
click at [188, 138] on dd "1777724266" at bounding box center [260, 141] width 189 height 13
copy dd "1777724266"
